Goal: Information Seeking & Learning: Learn about a topic

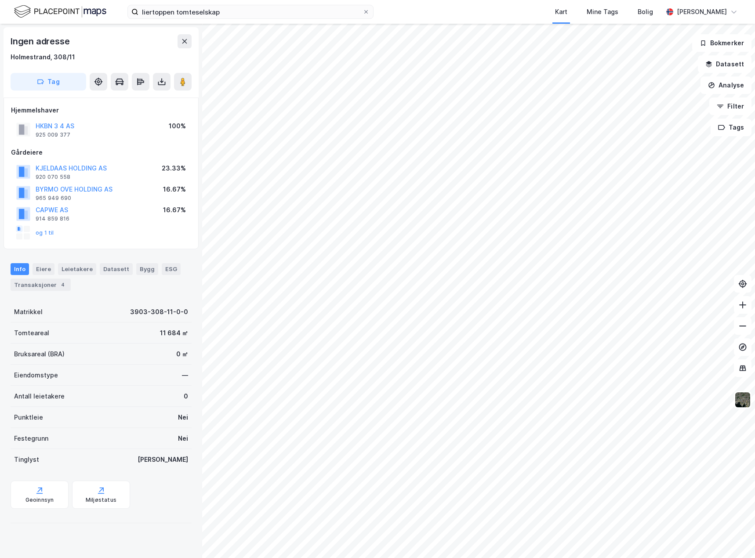
click at [411, 0] on html "liertoppen tomteselskap Kart Mine Tags Bolig [PERSON_NAME] © Mapbox © OpenStree…" at bounding box center [377, 279] width 755 height 558
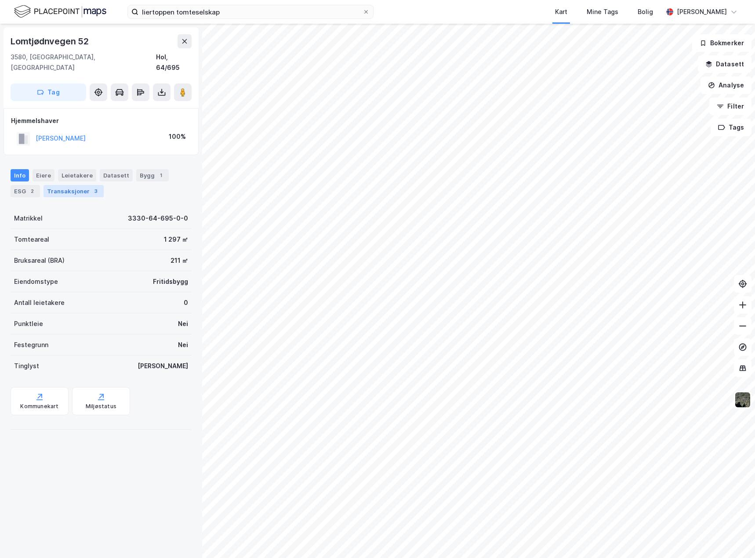
click at [76, 185] on div "Transaksjoner 3" at bounding box center [74, 191] width 60 height 12
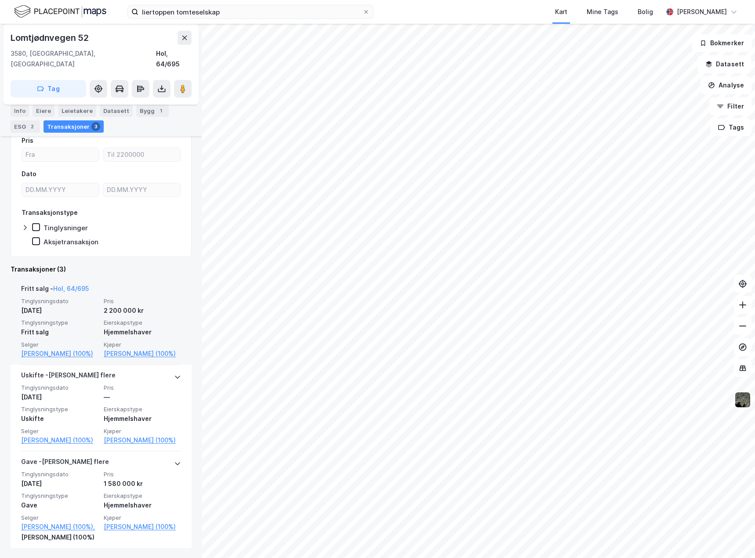
scroll to position [84, 0]
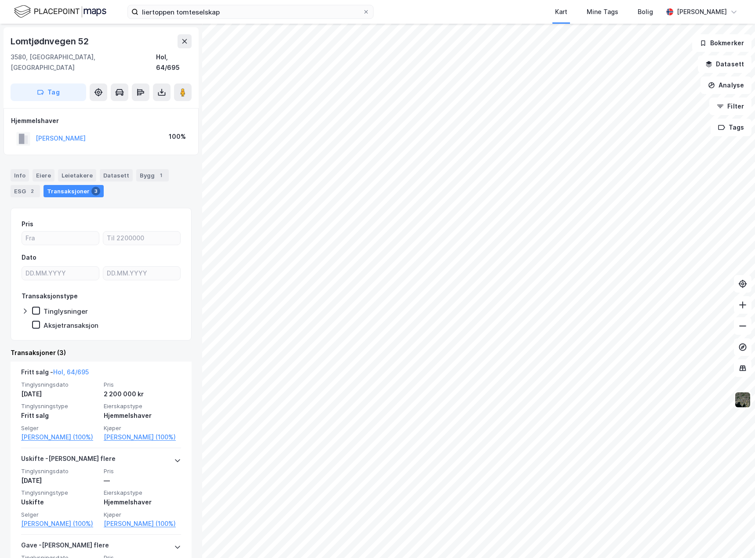
click at [76, 133] on div "[PERSON_NAME]" at bounding box center [61, 138] width 50 height 11
click at [0, 0] on button "[PERSON_NAME]" at bounding box center [0, 0] width 0 height 0
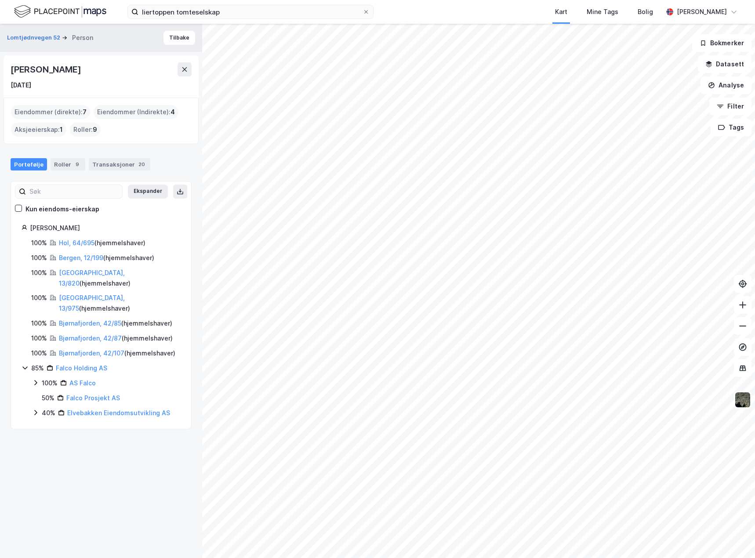
click at [34, 379] on icon at bounding box center [35, 382] width 7 height 7
click at [38, 435] on icon at bounding box center [35, 438] width 7 height 7
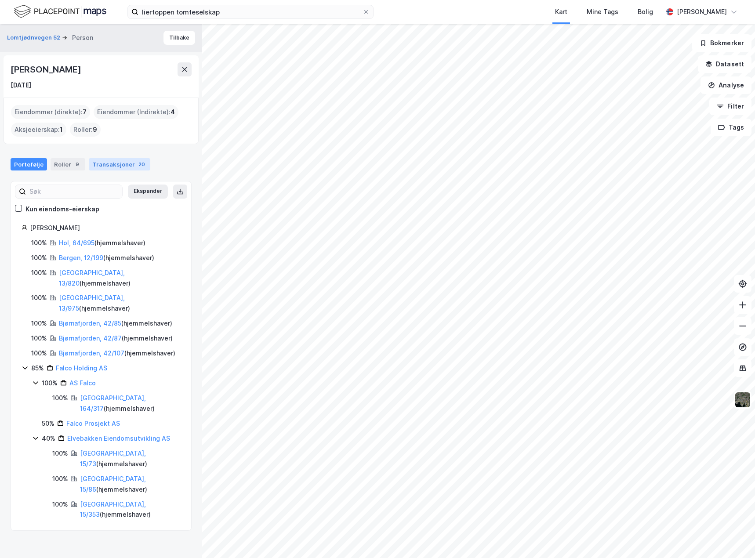
click at [111, 169] on div "Transaksjoner 20" at bounding box center [120, 164] width 62 height 12
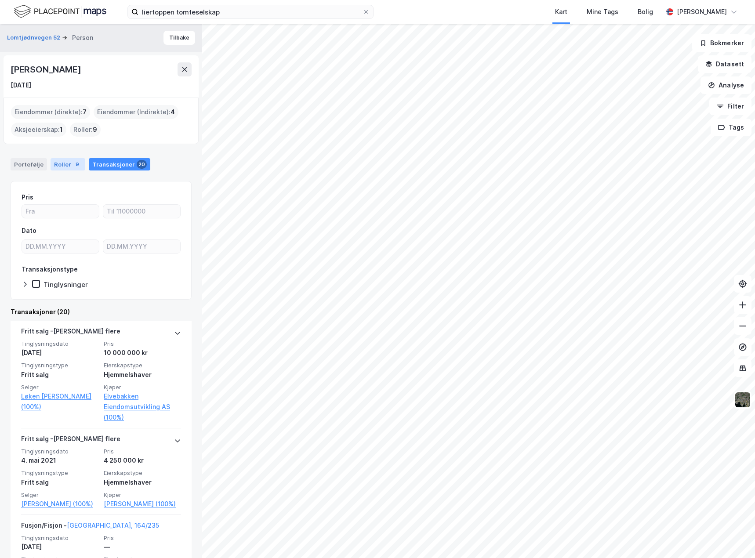
click at [60, 165] on div "Roller 9" at bounding box center [68, 164] width 35 height 12
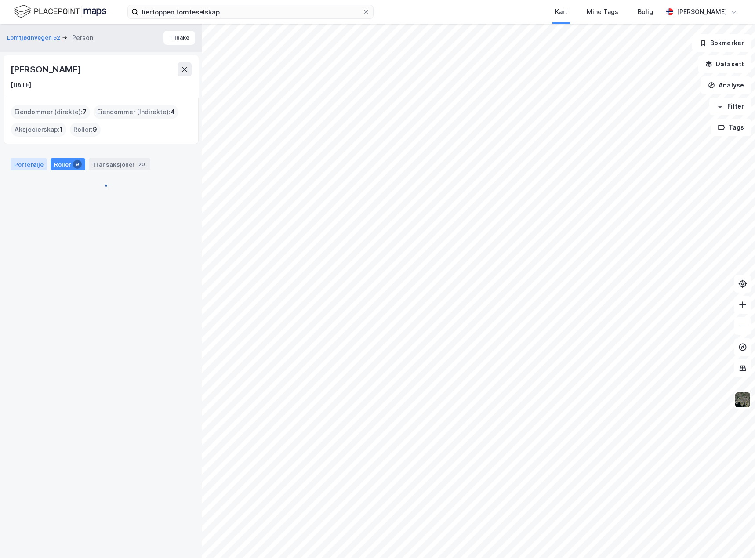
click at [34, 164] on div "Portefølje" at bounding box center [29, 164] width 36 height 12
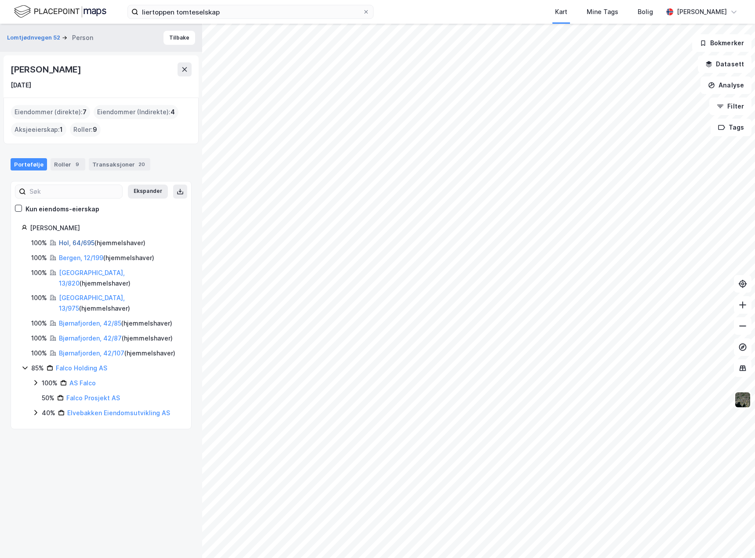
click at [75, 239] on link "Hol, 64/695" at bounding box center [77, 242] width 36 height 7
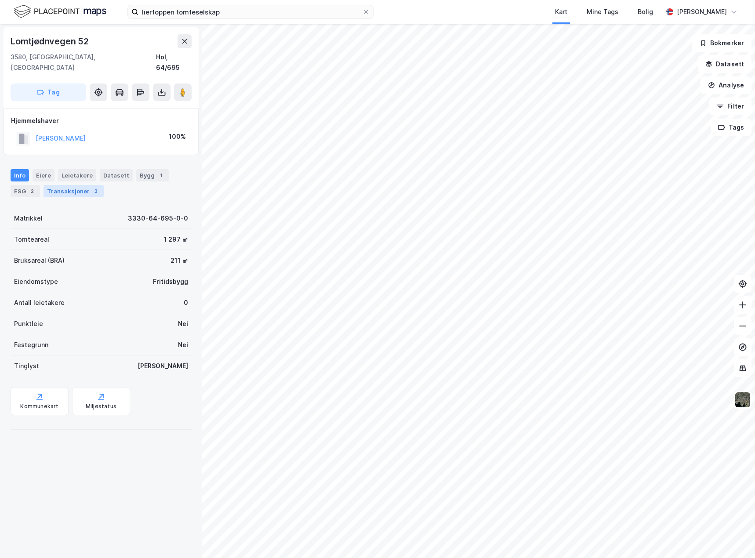
click at [59, 185] on div "Transaksjoner 3" at bounding box center [74, 191] width 60 height 12
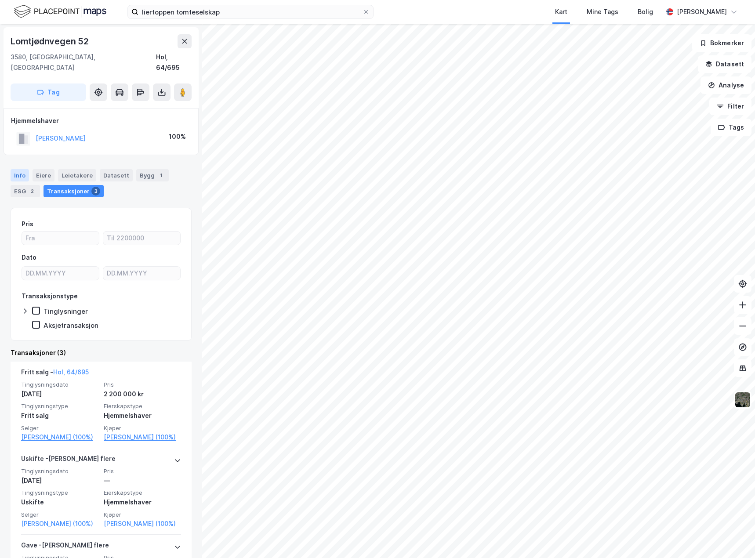
click at [27, 169] on div "Info" at bounding box center [20, 175] width 18 height 12
